Goal: Task Accomplishment & Management: Manage account settings

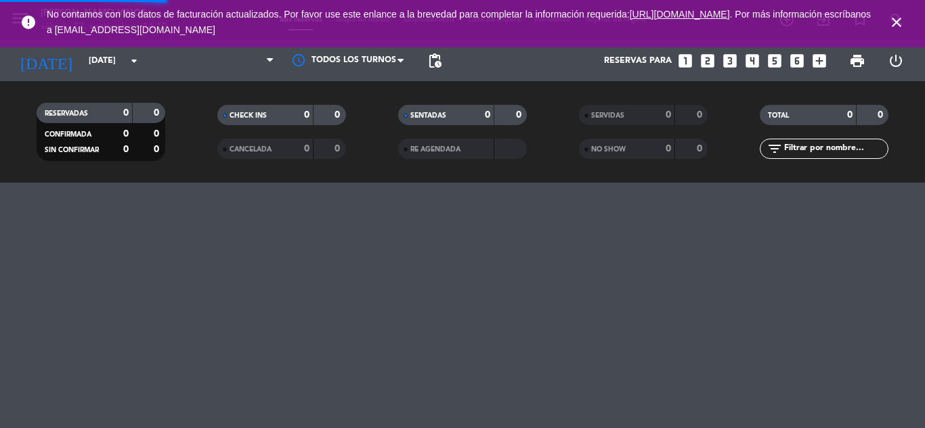
click at [899, 20] on icon "close" at bounding box center [896, 22] width 16 height 16
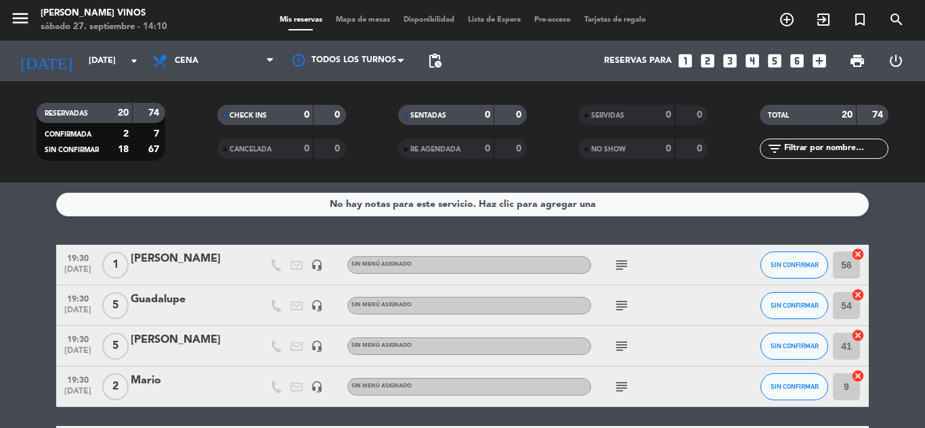
click at [663, 229] on div "No hay notas para este servicio. Haz clic para agregar una 19:30 [DATE] 1 [PERS…" at bounding box center [462, 306] width 925 height 246
click at [895, 219] on div "No hay notas para este servicio. Haz clic para agregar una 19:30 [DATE] 1 [PERS…" at bounding box center [462, 306] width 925 height 246
click at [687, 225] on div "No hay notas para este servicio. Haz clic para agregar una 19:30 [DATE] 1 [PERS…" at bounding box center [462, 306] width 925 height 246
click at [629, 228] on div "No hay notas para este servicio. Haz clic para agregar una 19:30 [DATE] 1 [PERS…" at bounding box center [462, 306] width 925 height 246
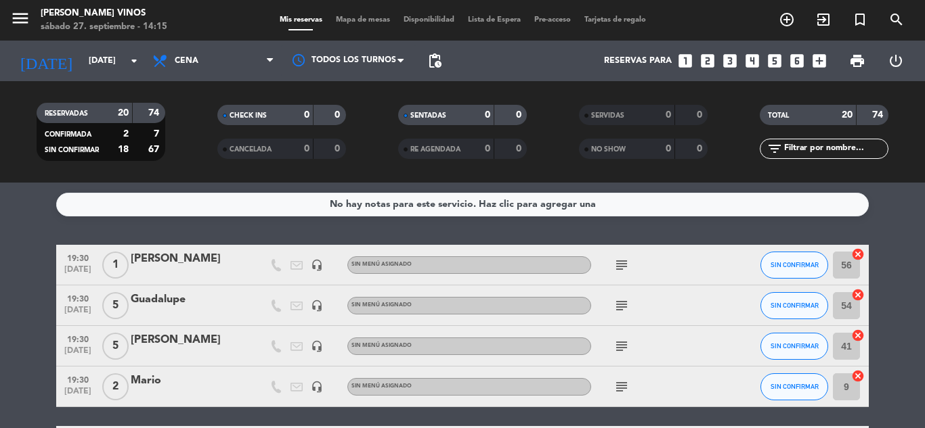
click at [609, 233] on div "No hay notas para este servicio. Haz clic para agregar una 19:30 [DATE] 1 [PERS…" at bounding box center [462, 306] width 925 height 246
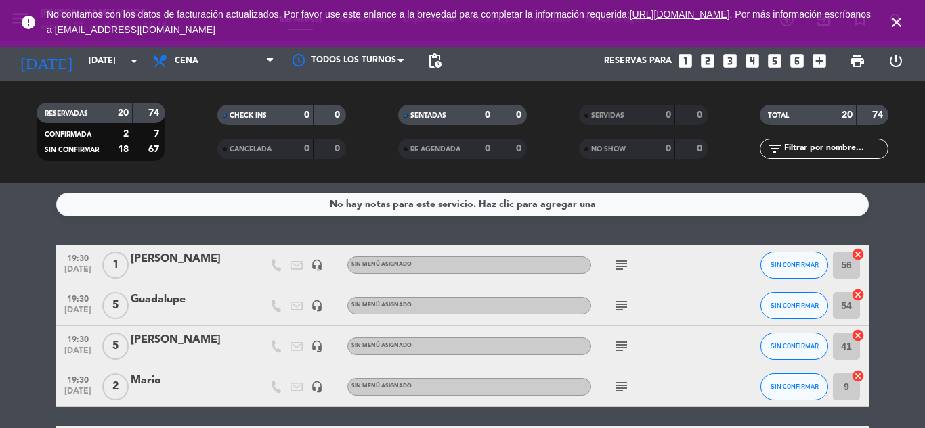
click at [895, 21] on icon "close" at bounding box center [896, 22] width 16 height 16
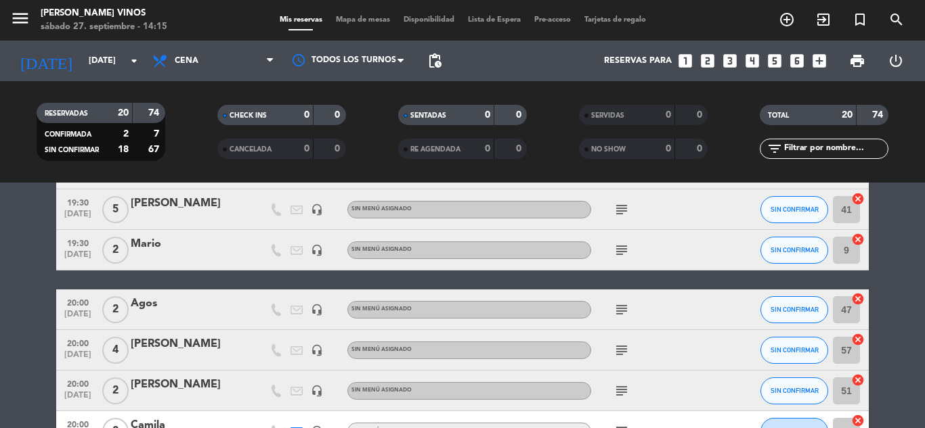
scroll to position [203, 0]
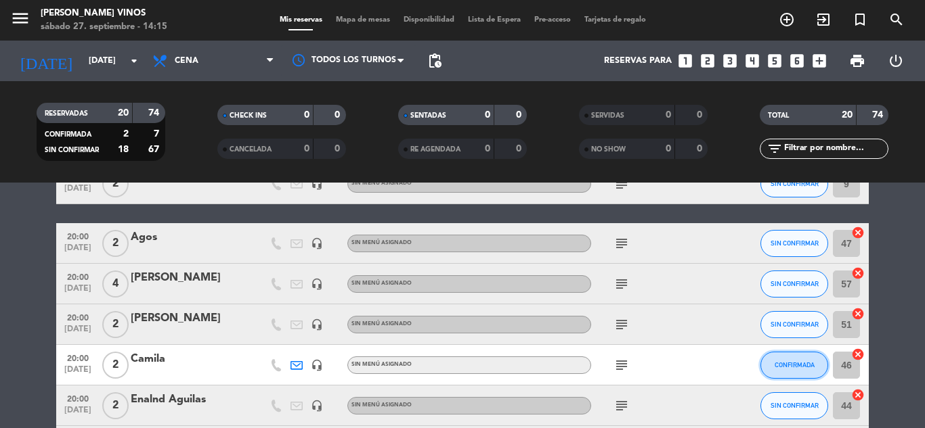
click at [801, 370] on button "CONFIRMADA" at bounding box center [794, 365] width 68 height 27
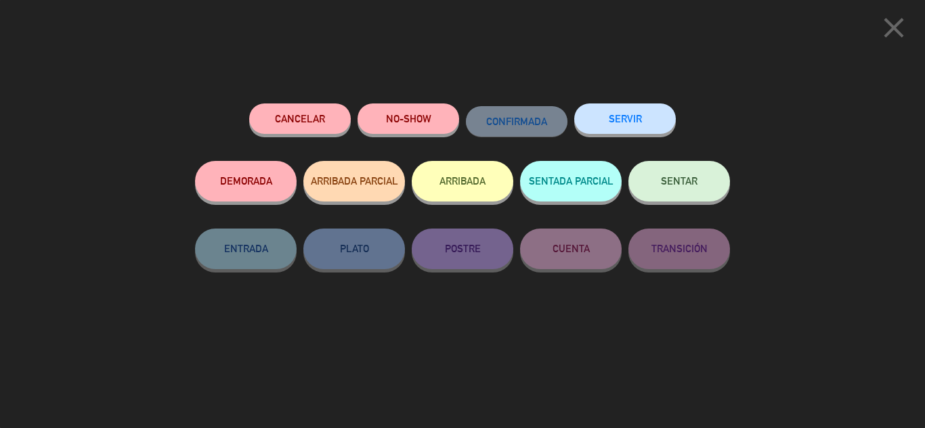
click at [893, 36] on icon "close" at bounding box center [893, 28] width 34 height 34
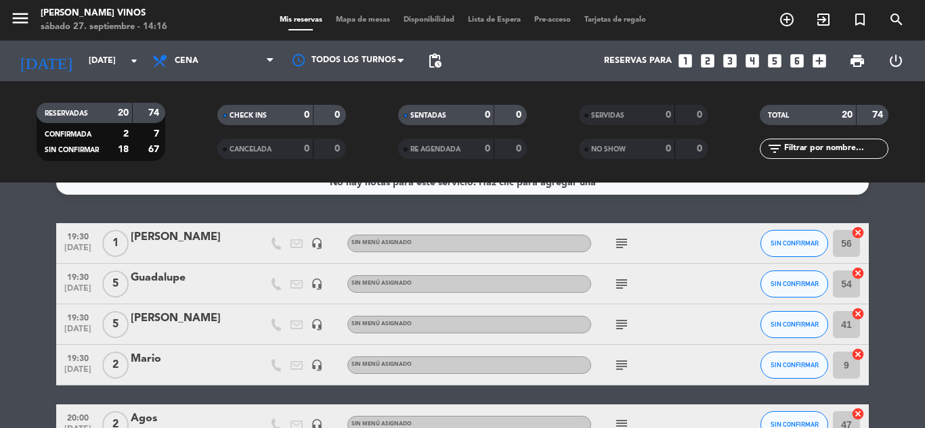
scroll to position [0, 0]
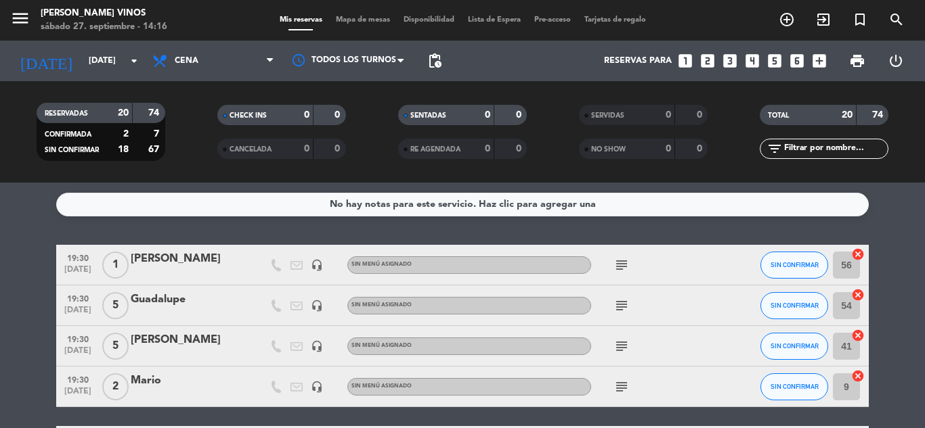
click at [662, 231] on div "No hay notas para este servicio. Haz clic para agregar una 19:30 [DATE] 1 [PERS…" at bounding box center [462, 306] width 925 height 246
click at [383, 136] on div "SENTADAS 0 0" at bounding box center [462, 122] width 181 height 34
click at [227, 230] on div "No hay notas para este servicio. Haz clic para agregar una 19:30 [DATE] 1 [PERS…" at bounding box center [462, 306] width 925 height 246
click at [228, 230] on div "No hay notas para este servicio. Haz clic para agregar una 19:30 [DATE] 1 [PERS…" at bounding box center [462, 306] width 925 height 246
click at [907, 215] on service-notes "No hay notas para este servicio. Haz clic para agregar una" at bounding box center [462, 205] width 925 height 24
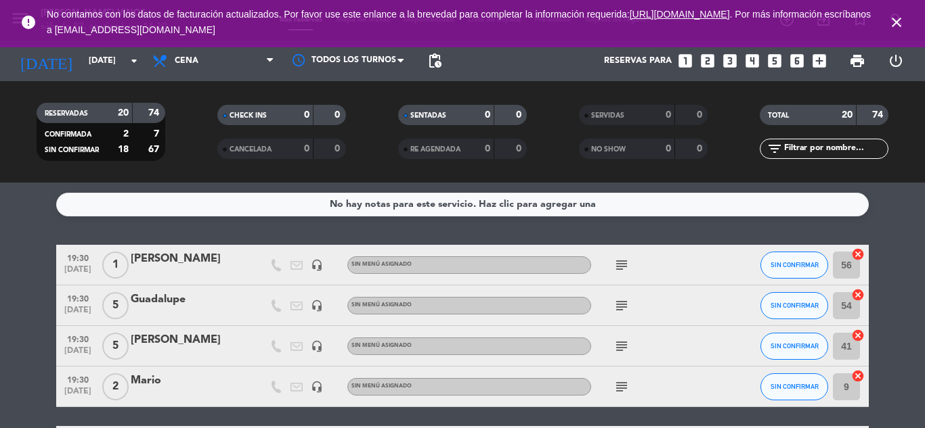
click at [897, 20] on icon "close" at bounding box center [896, 22] width 16 height 16
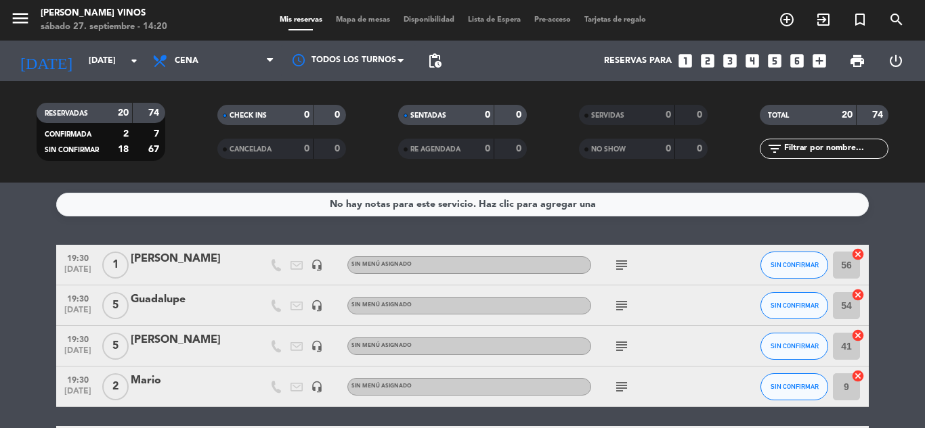
click at [811, 227] on div "No hay notas para este servicio. Haz clic para agregar una 19:30 [DATE] 1 [PERS…" at bounding box center [462, 306] width 925 height 246
click at [698, 226] on div "No hay notas para este servicio. Haz clic para agregar una 19:30 [DATE] 1 [PERS…" at bounding box center [462, 306] width 925 height 246
click at [924, 243] on div "No hay notas para este servicio. Haz clic para agregar una 19:30 [DATE] 1 [PERS…" at bounding box center [462, 306] width 925 height 246
click at [517, 226] on div "No hay notas para este servicio. Haz clic para agregar una 19:30 [DATE] 1 [PERS…" at bounding box center [462, 306] width 925 height 246
